Goal: Task Accomplishment & Management: Use online tool/utility

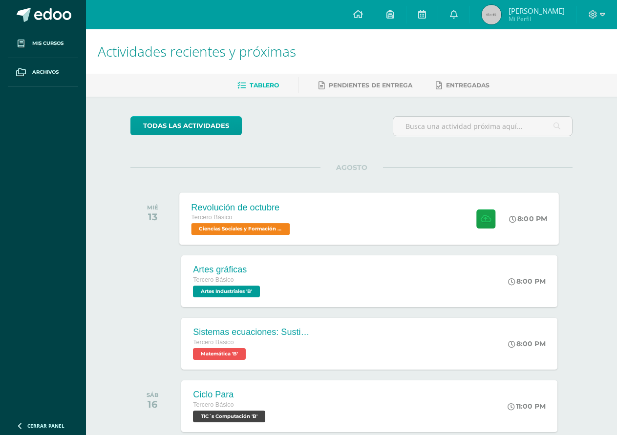
click at [445, 211] on div "Revolución de octubre Tercero Básico Ciencias Sociales y Formación Ciudadana 'B…" at bounding box center [369, 218] width 379 height 52
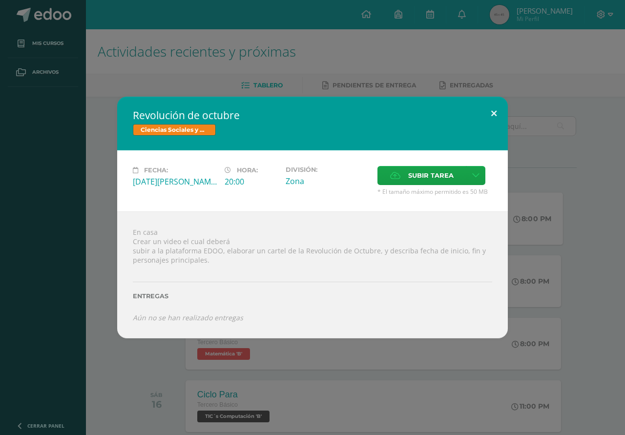
click at [496, 109] on button at bounding box center [494, 113] width 28 height 33
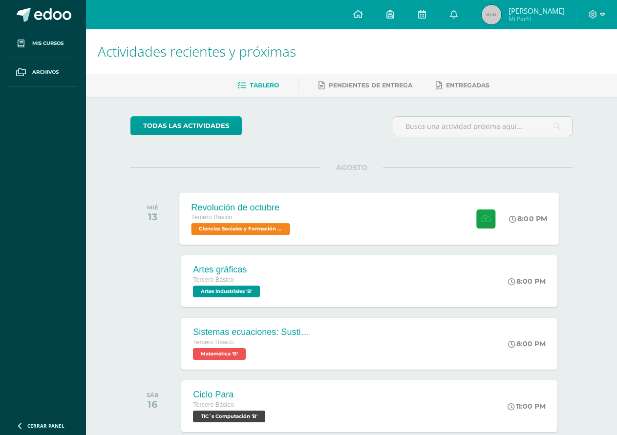
click at [422, 215] on div "Revolución de octubre Tercero Básico Ciencias Sociales y Formación Ciudadana 'B…" at bounding box center [369, 218] width 379 height 52
click at [418, 205] on div "Revolución de octubre Tercero Básico Ciencias Sociales y Formación Ciudadana 'B…" at bounding box center [369, 218] width 379 height 52
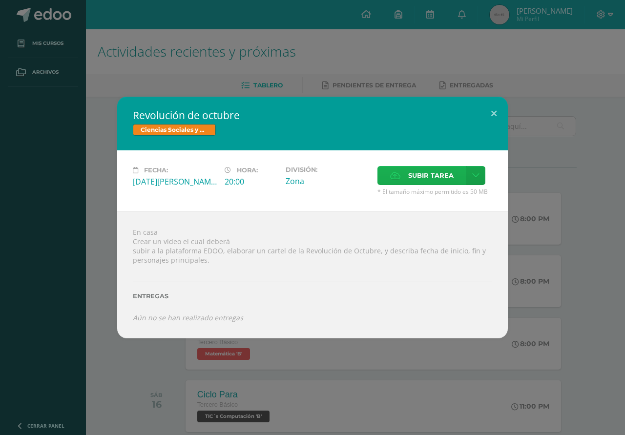
click at [445, 167] on span "Subir tarea" at bounding box center [430, 176] width 45 height 18
click at [0, 0] on input "Subir tarea" at bounding box center [0, 0] width 0 height 0
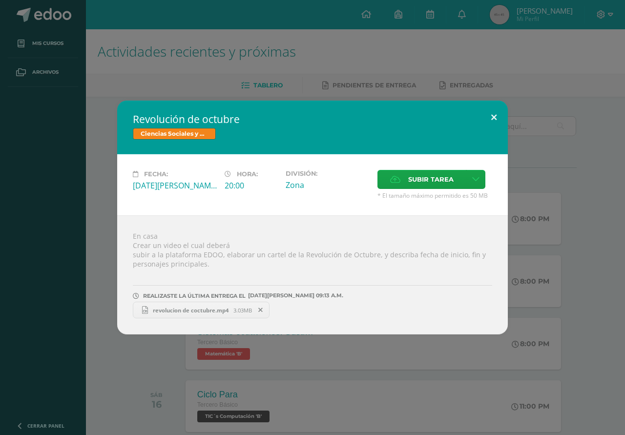
click at [496, 120] on button at bounding box center [494, 117] width 28 height 33
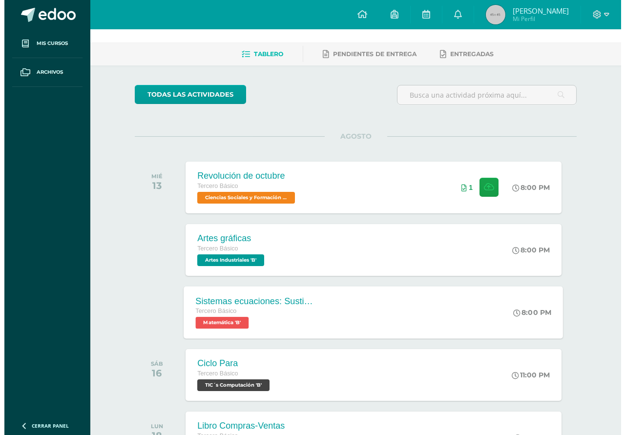
scroll to position [49, 0]
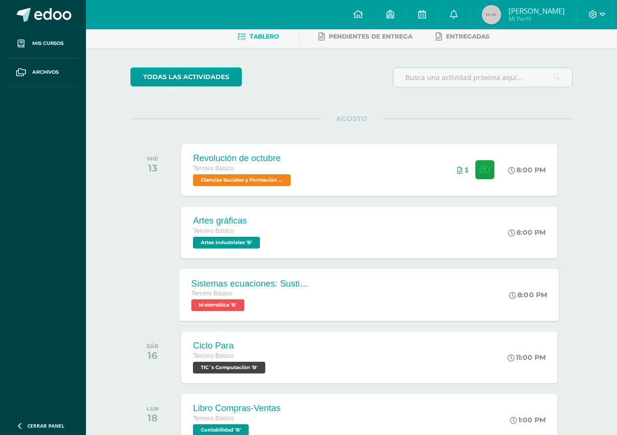
click at [304, 341] on div "Ciclo Para Tercero Básico TIC´s Computación 'B' 11:00 PM Ciclo Para TIC´s Compu…" at bounding box center [369, 358] width 376 height 52
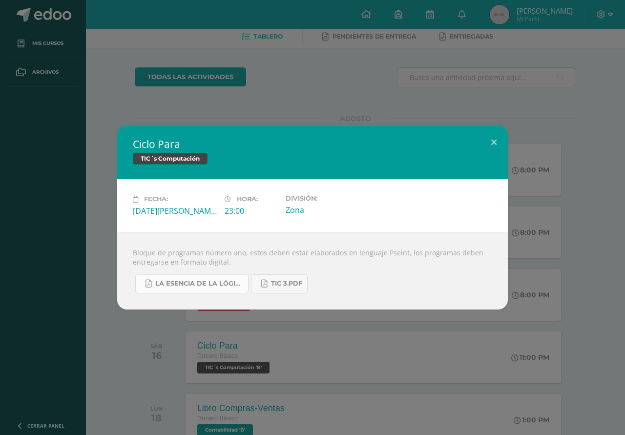
click at [217, 284] on span "La Esencia de la Lógica de Programación - [PERSON_NAME] - 1ra Edición.pdf" at bounding box center [199, 284] width 88 height 8
